Goal: Information Seeking & Learning: Check status

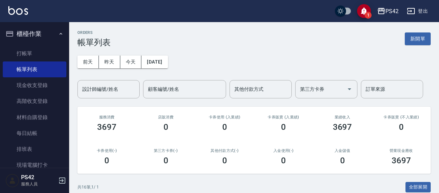
scroll to position [192, 0]
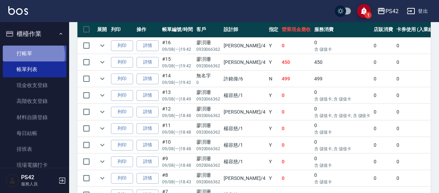
click at [30, 55] on link "打帳單" at bounding box center [35, 54] width 64 height 16
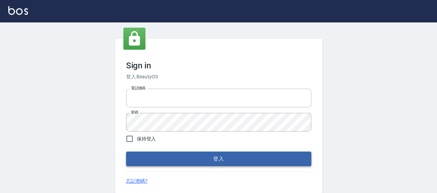
type input "0426657169"
click at [193, 152] on button "登入" at bounding box center [218, 159] width 185 height 15
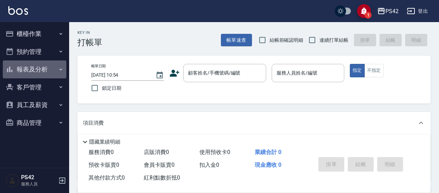
click at [43, 75] on button "報表及分析" at bounding box center [35, 69] width 64 height 18
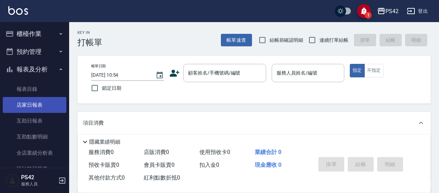
click at [39, 109] on link "店家日報表" at bounding box center [35, 105] width 64 height 16
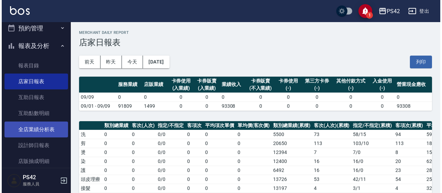
scroll to position [35, 0]
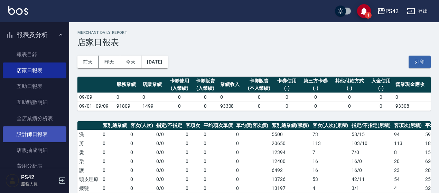
click at [45, 131] on link "設計師日報表" at bounding box center [35, 134] width 64 height 16
